Goal: Task Accomplishment & Management: Manage account settings

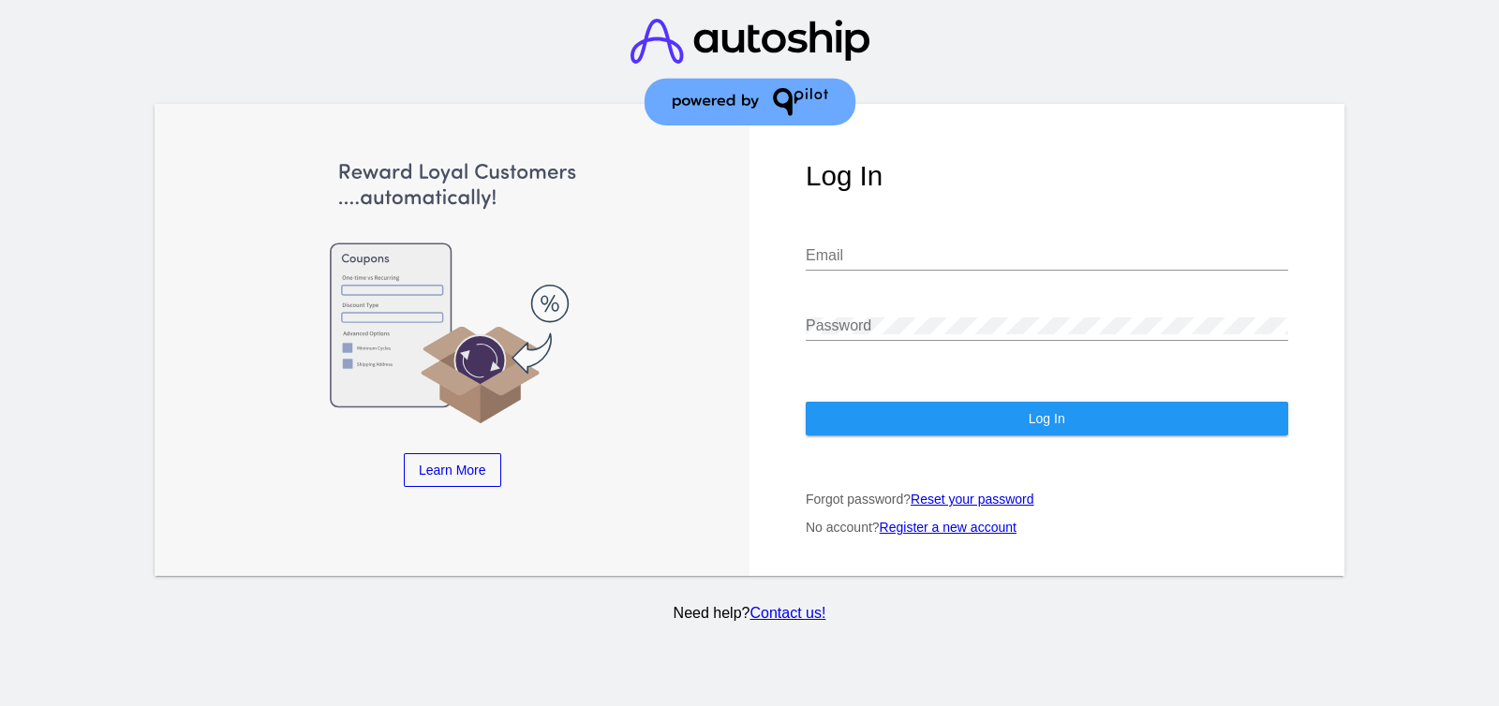
type input "[EMAIL_ADDRESS][DOMAIN_NAME]"
click at [1167, 428] on button "Log In" at bounding box center [1047, 419] width 482 height 34
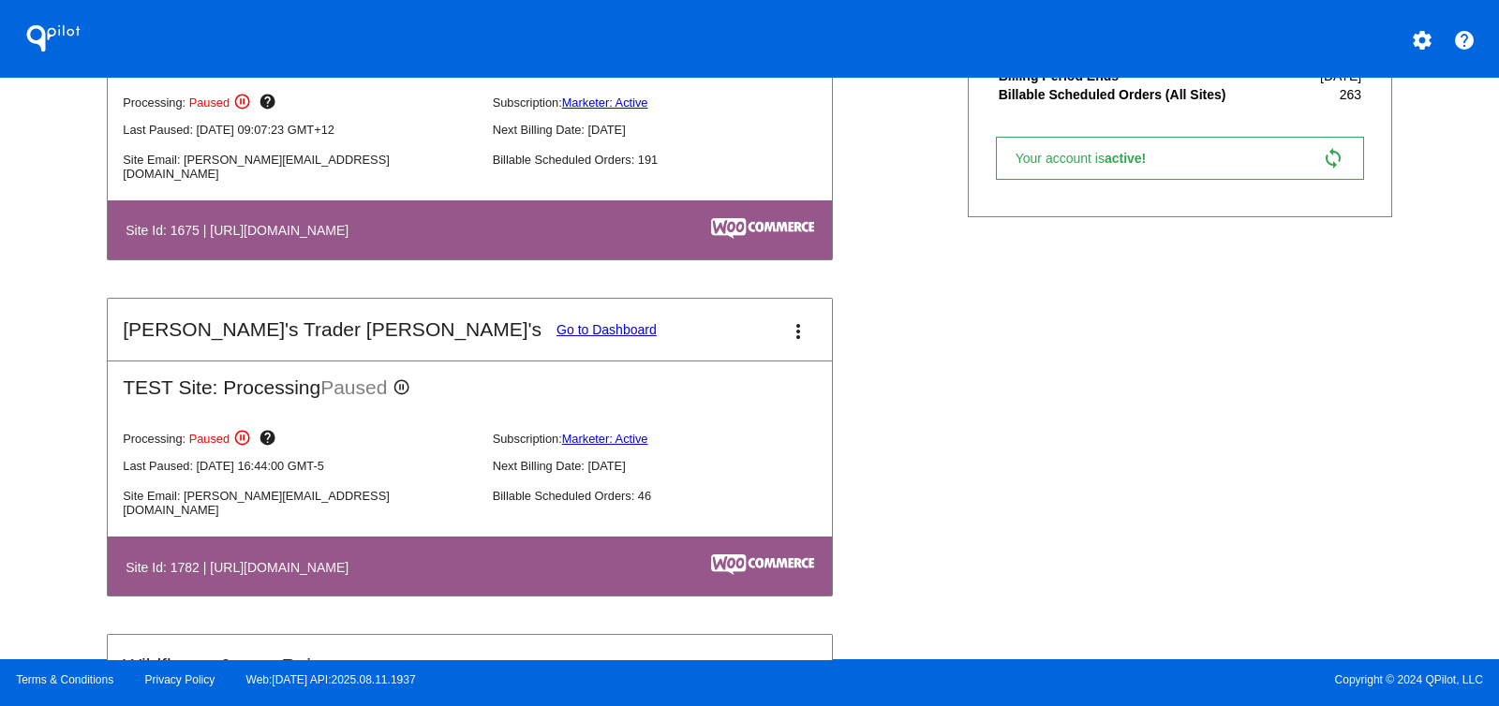
scroll to position [1171, 0]
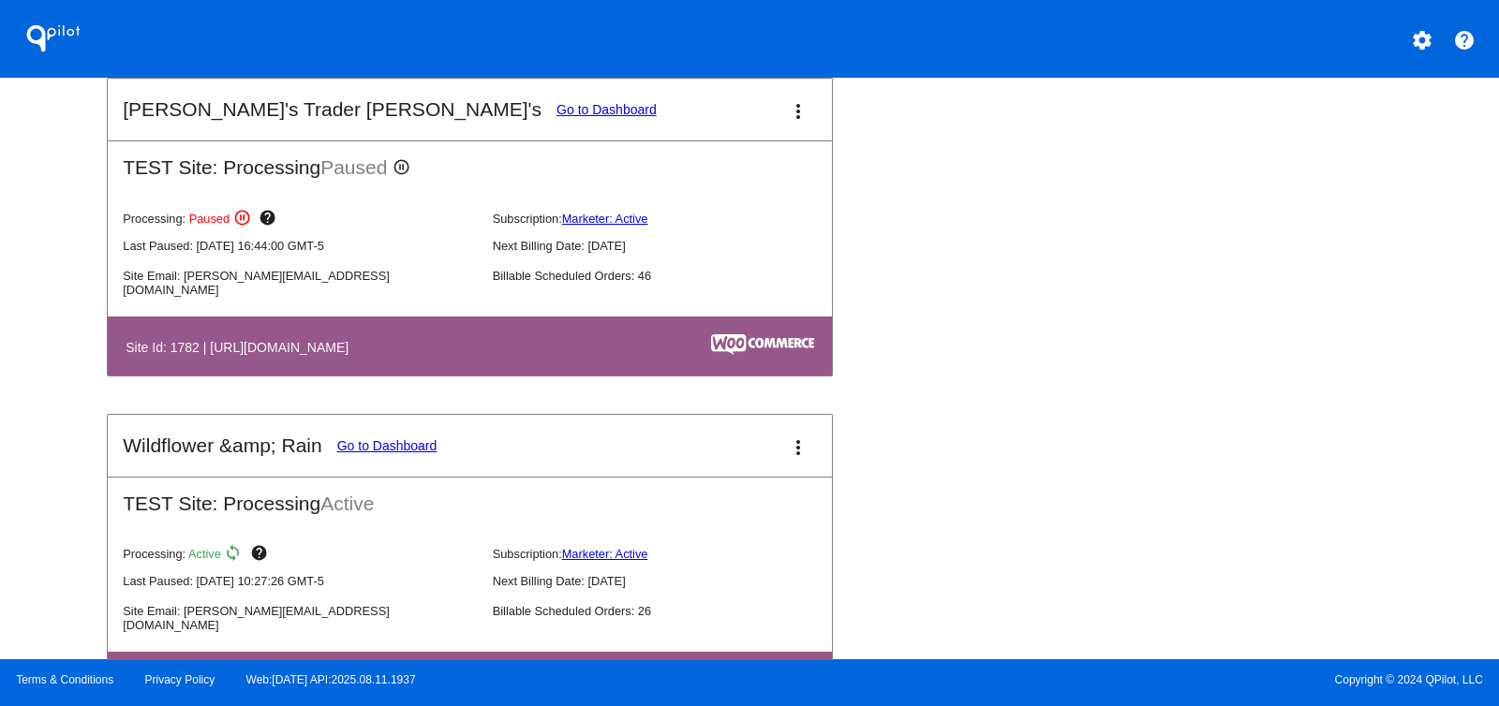
click at [393, 98] on mat-card-title "[PERSON_NAME]'s Trader [PERSON_NAME]'s Go to Dashboard" at bounding box center [389, 109] width 533 height 22
click at [556, 103] on link "Go to Dashboard" at bounding box center [606, 109] width 100 height 15
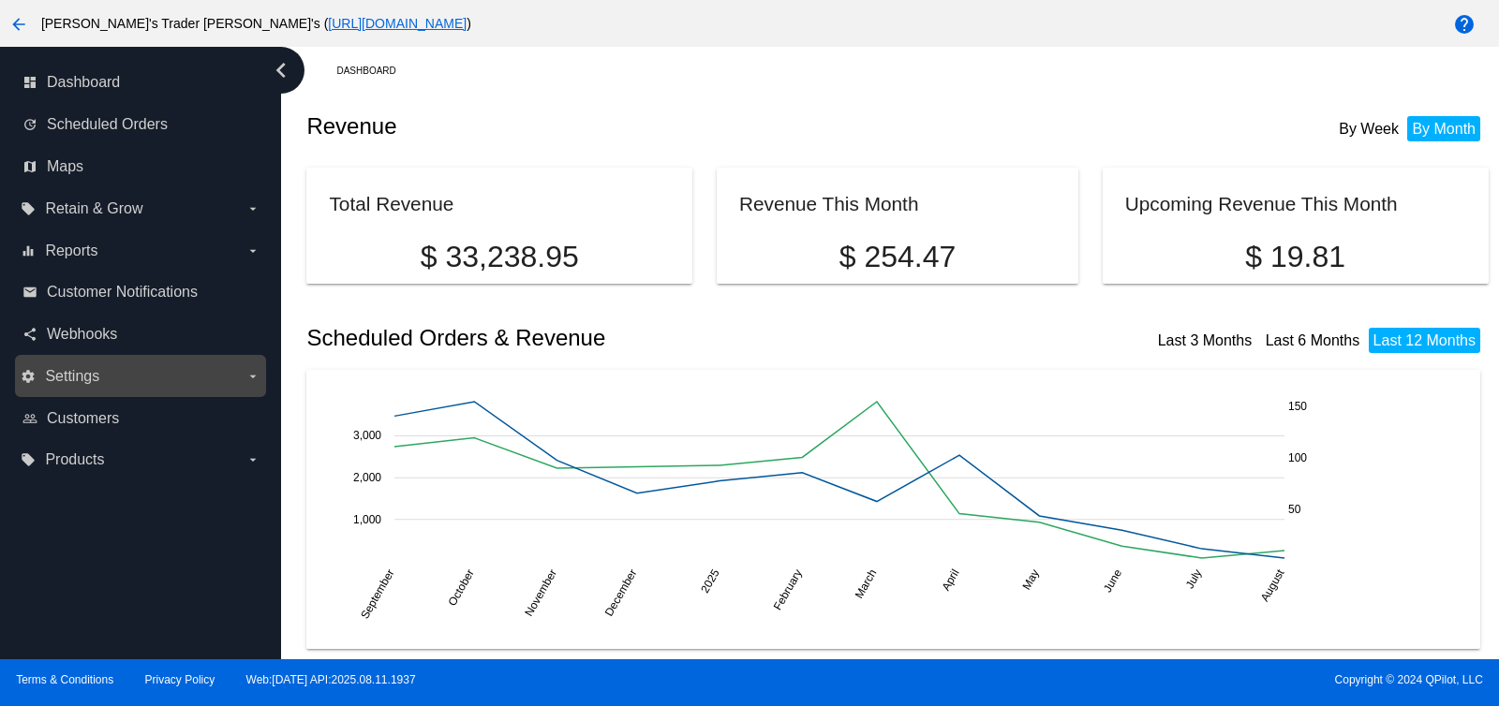
click at [218, 381] on label "settings Settings arrow_drop_down" at bounding box center [140, 377] width 239 height 30
click at [0, 0] on input "settings Settings arrow_drop_down" at bounding box center [0, 0] width 0 height 0
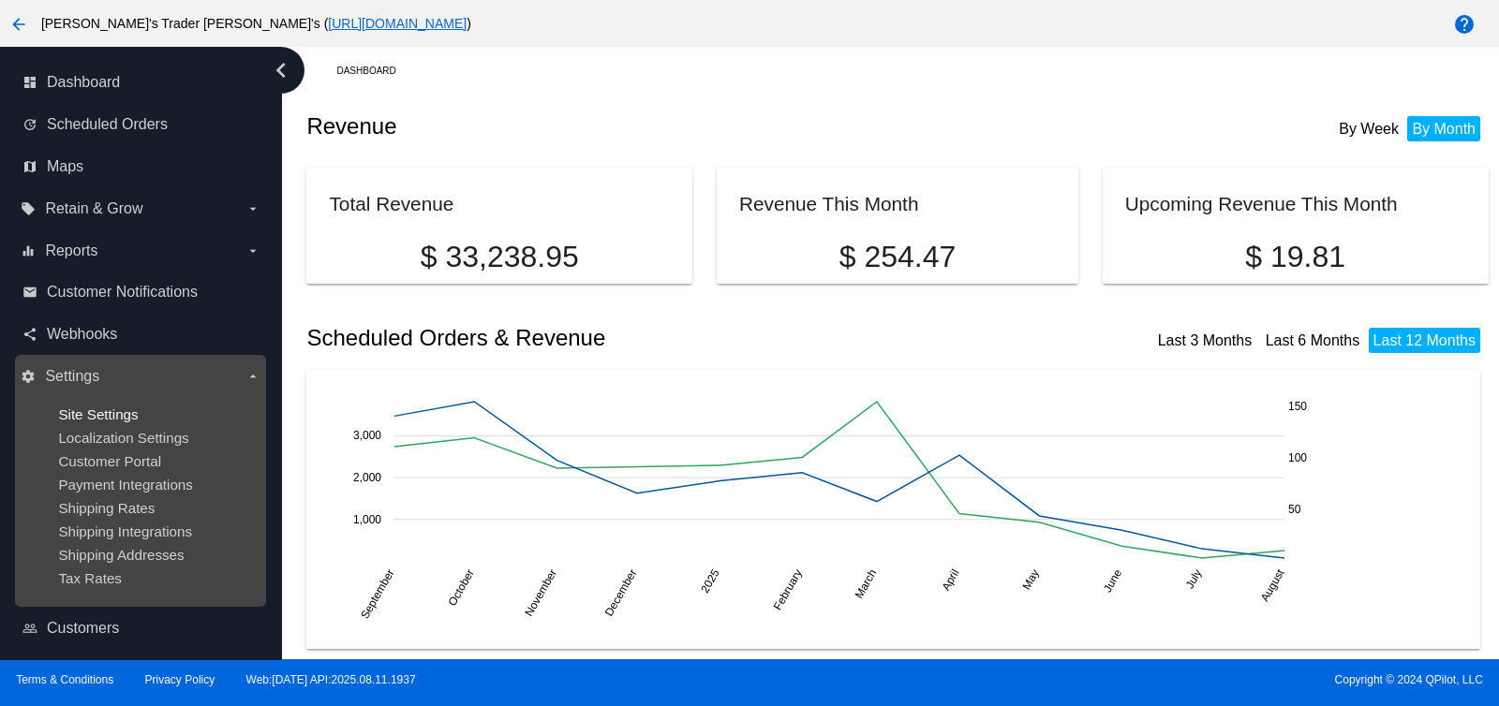
click at [119, 415] on span "Site Settings" at bounding box center [98, 415] width 80 height 16
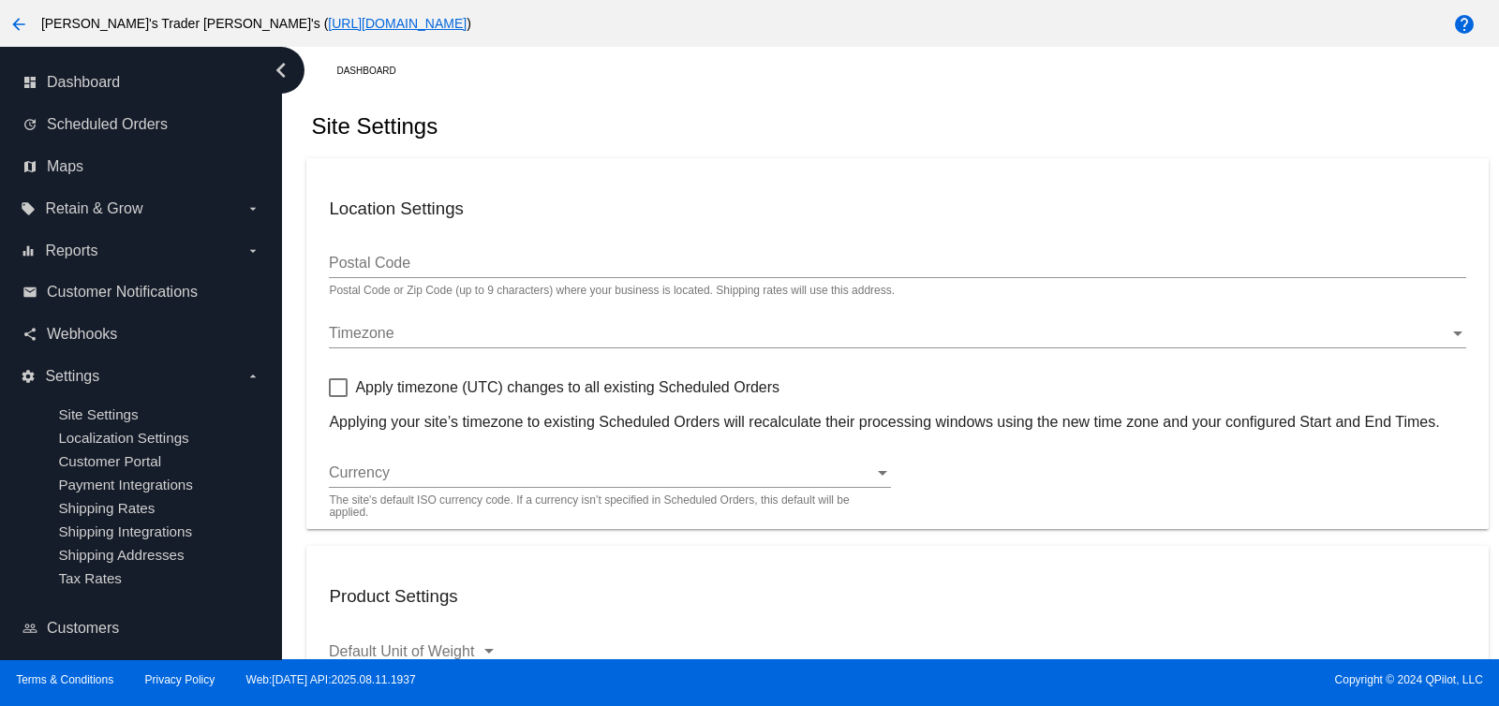
checkbox input "true"
type input "01:29"
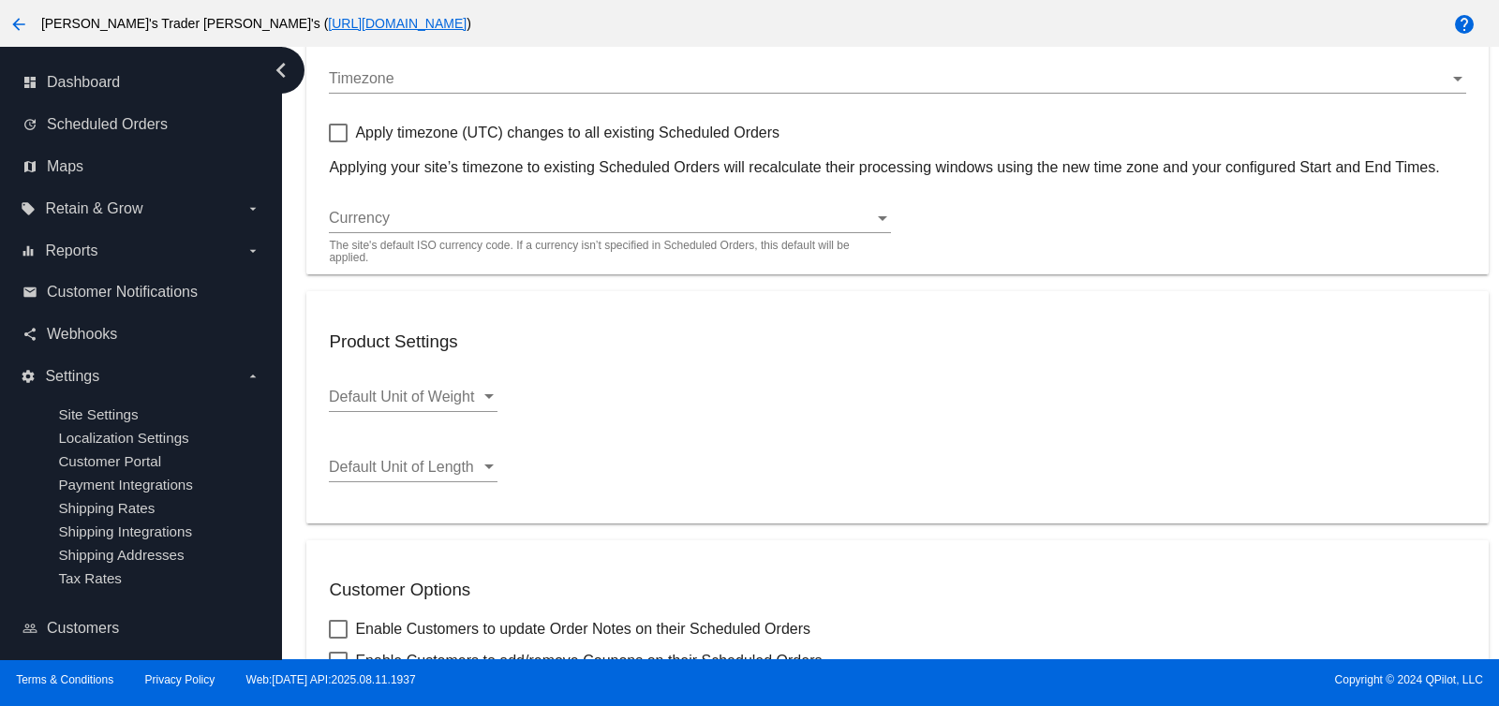
checkbox input "true"
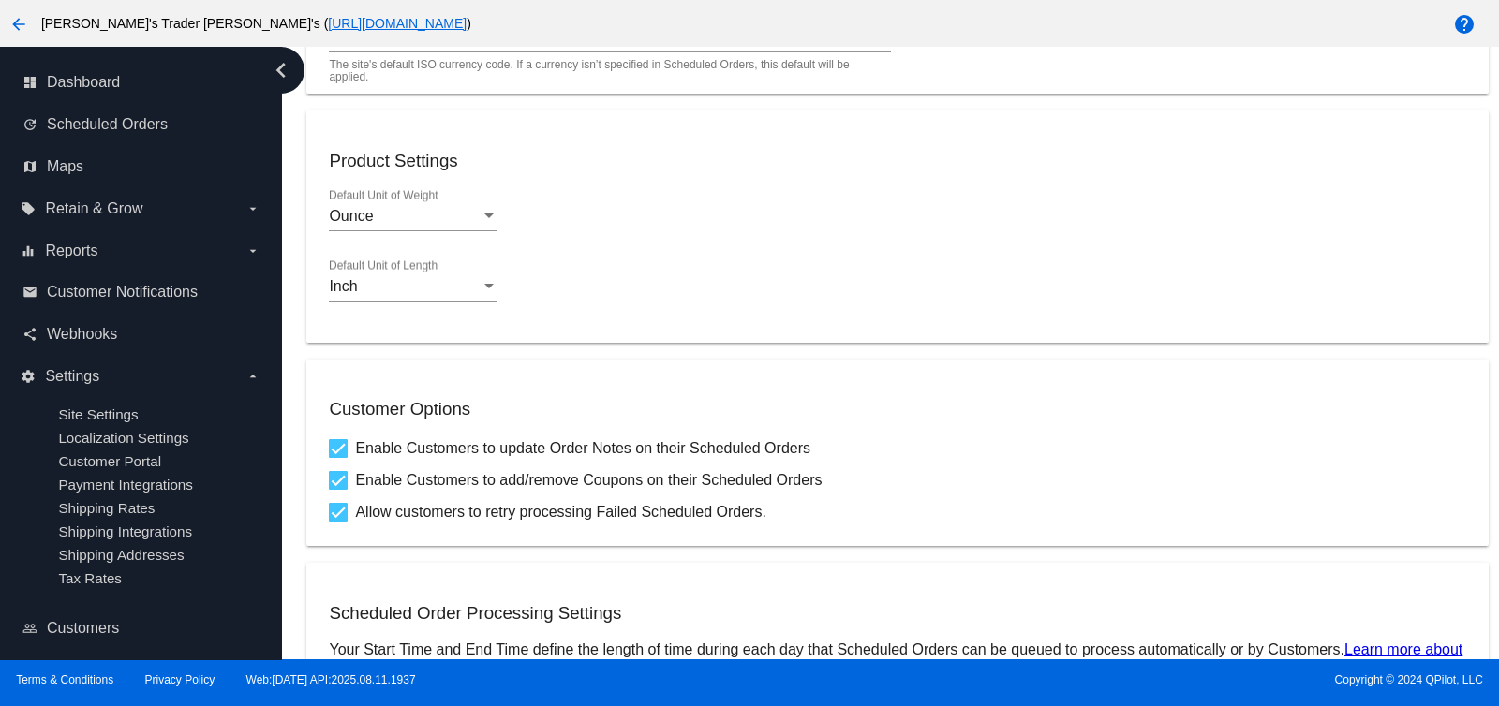
scroll to position [84, 0]
